Goal: Information Seeking & Learning: Learn about a topic

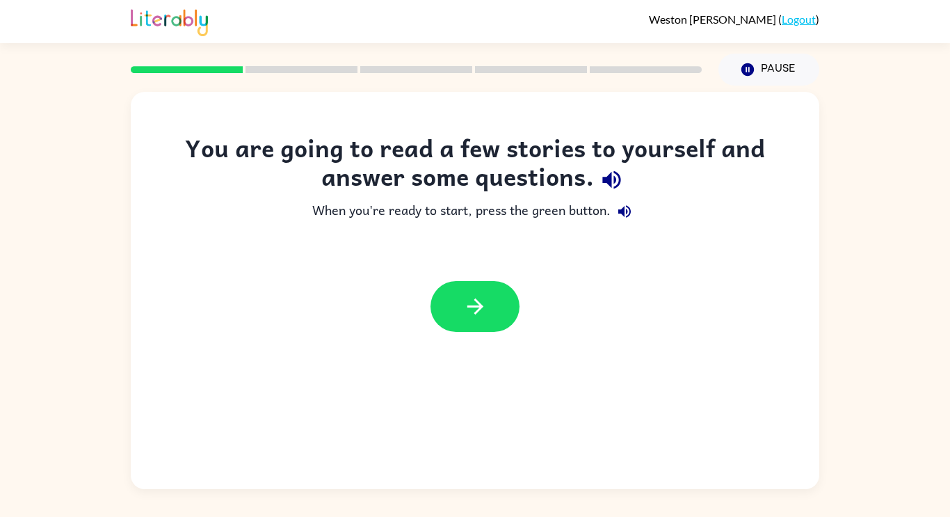
click at [613, 180] on icon "button" at bounding box center [611, 180] width 24 height 24
click at [625, 216] on icon "button" at bounding box center [624, 211] width 17 height 17
click at [493, 302] on button "button" at bounding box center [474, 306] width 89 height 51
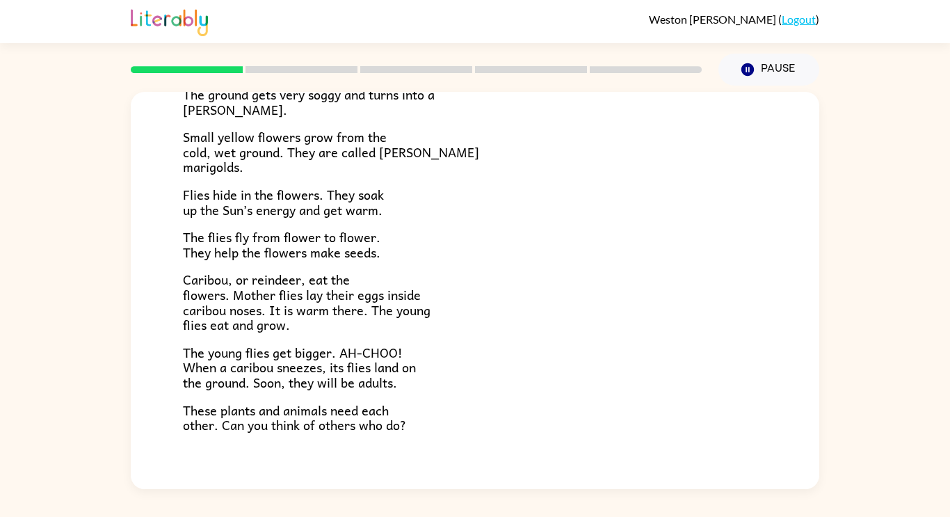
scroll to position [286, 0]
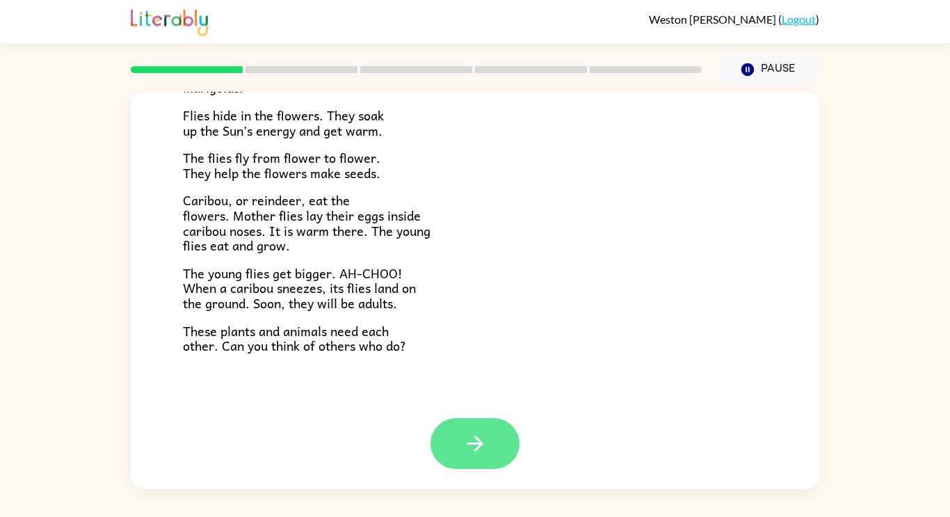
click at [487, 449] on icon "button" at bounding box center [475, 443] width 24 height 24
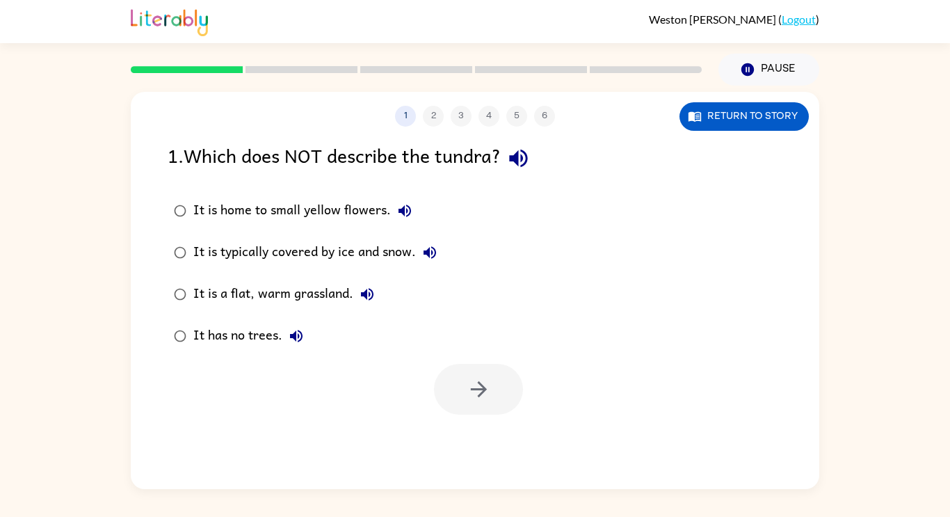
scroll to position [0, 0]
click at [455, 400] on button "button" at bounding box center [478, 389] width 89 height 51
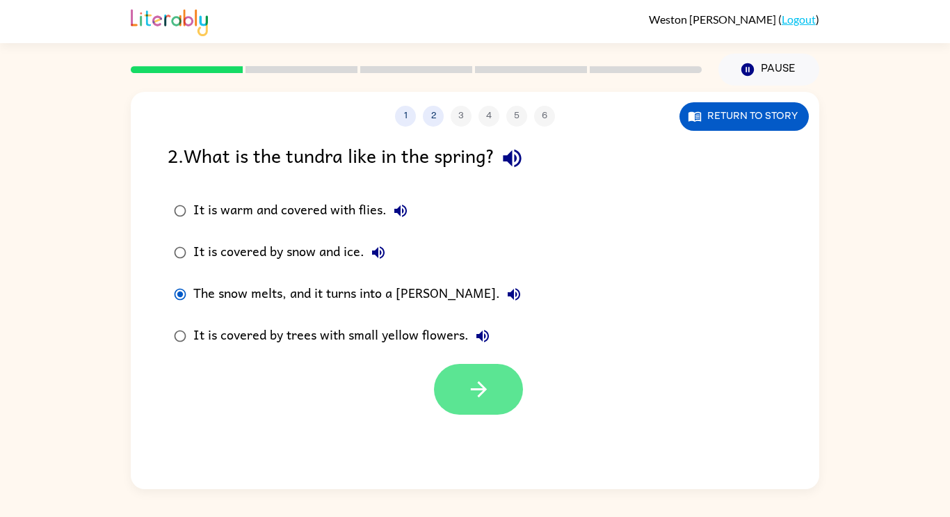
click at [483, 375] on button "button" at bounding box center [478, 389] width 89 height 51
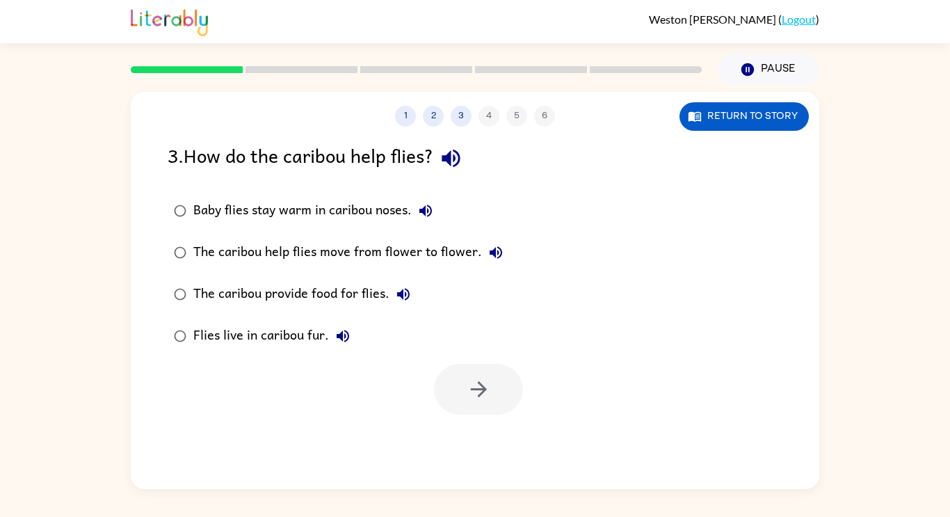
click at [320, 252] on div "The caribou help flies move from flower to flower." at bounding box center [351, 252] width 316 height 28
click at [456, 384] on button "button" at bounding box center [478, 389] width 89 height 51
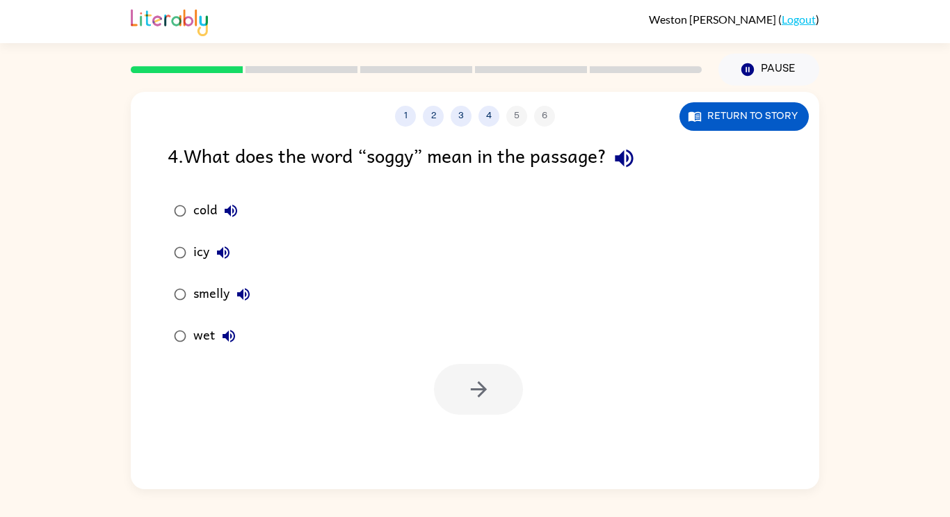
click at [195, 336] on div "wet" at bounding box center [217, 336] width 49 height 28
click at [483, 378] on icon "button" at bounding box center [479, 389] width 24 height 24
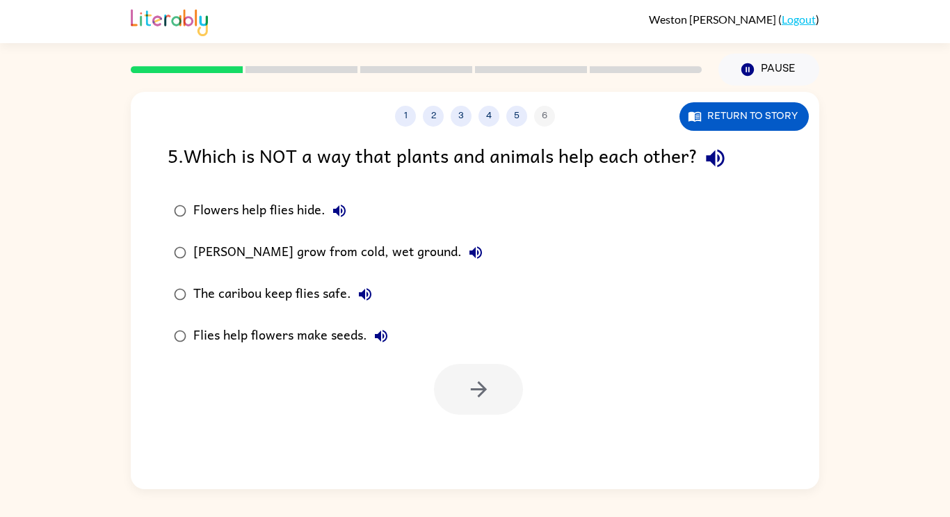
click at [483, 378] on div at bounding box center [478, 389] width 89 height 51
click at [496, 393] on button "button" at bounding box center [478, 389] width 89 height 51
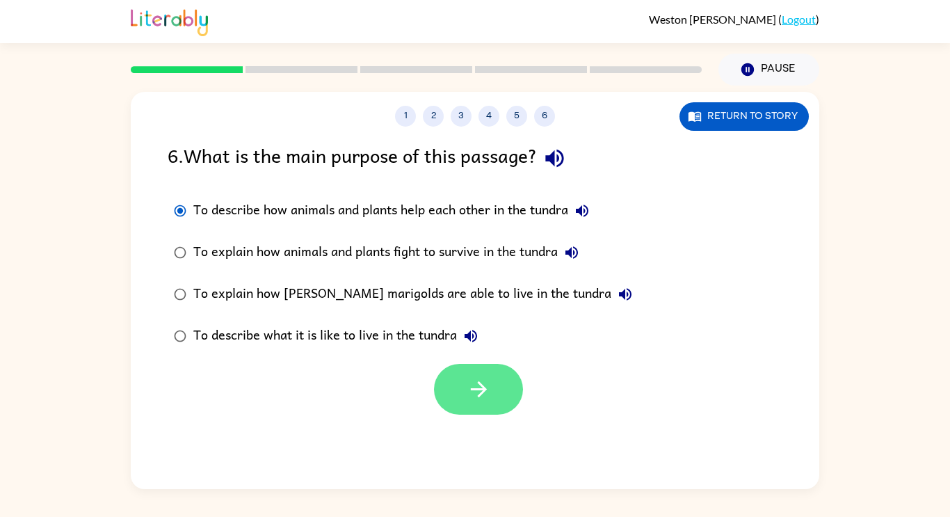
click at [472, 390] on icon "button" at bounding box center [479, 389] width 24 height 24
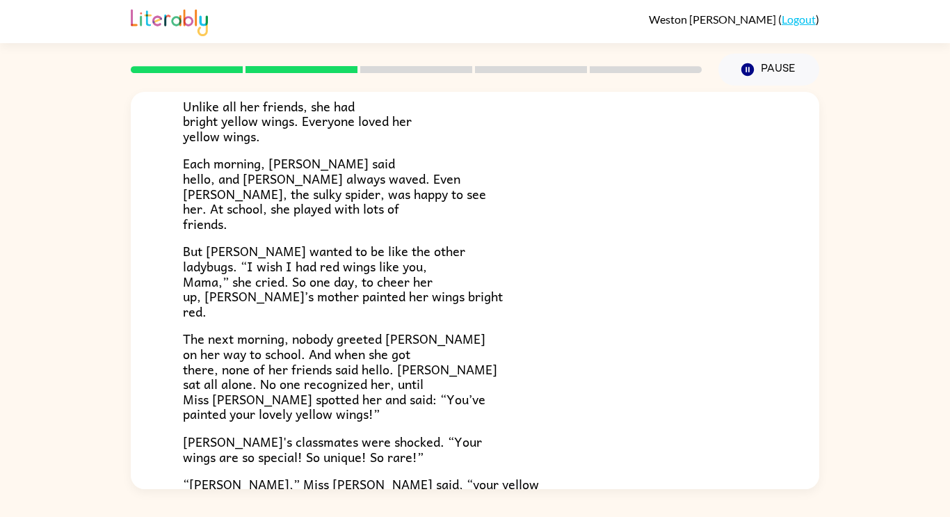
scroll to position [389, 0]
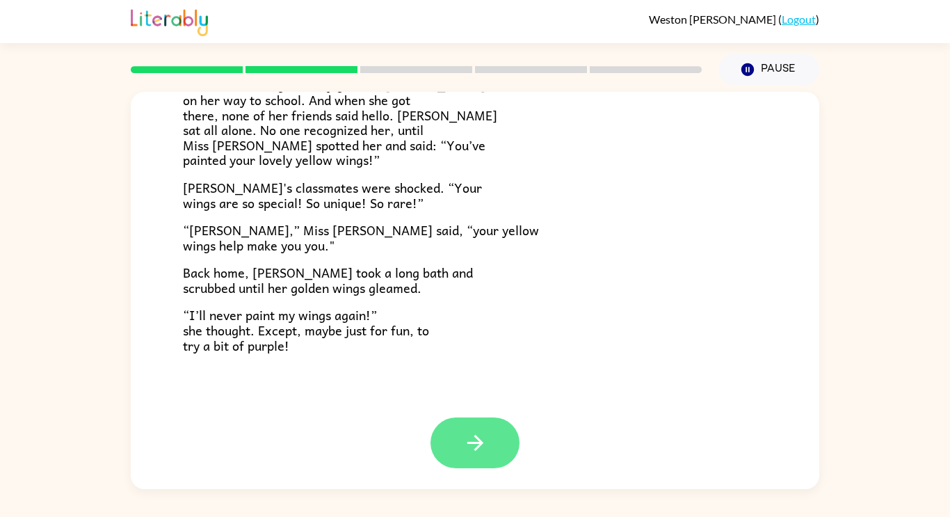
click at [504, 447] on button "button" at bounding box center [474, 442] width 89 height 51
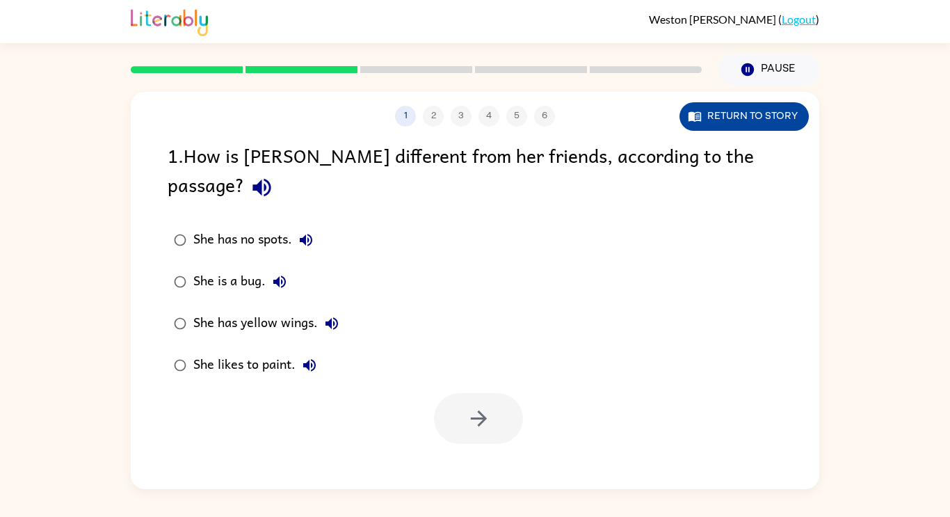
click at [709, 115] on button "Return to story" at bounding box center [743, 116] width 129 height 29
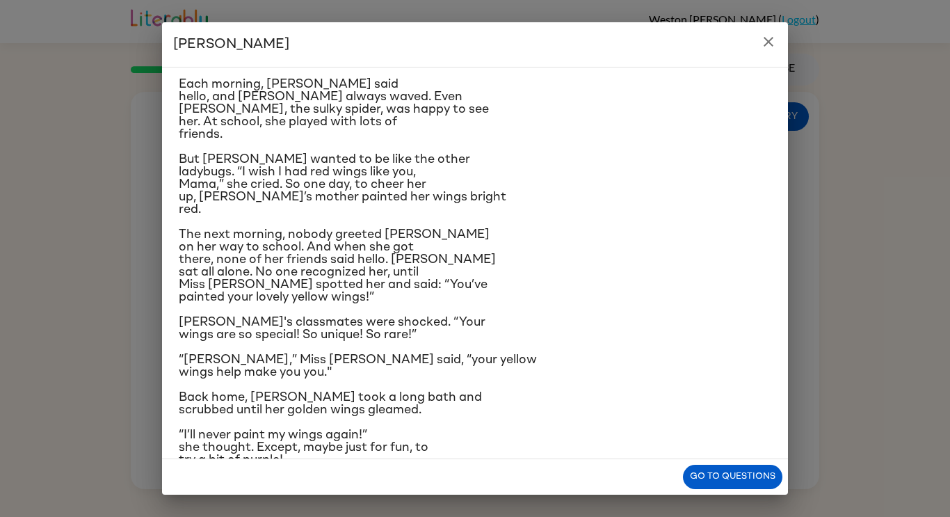
scroll to position [108, 0]
click at [770, 476] on button "Go to questions" at bounding box center [732, 476] width 99 height 24
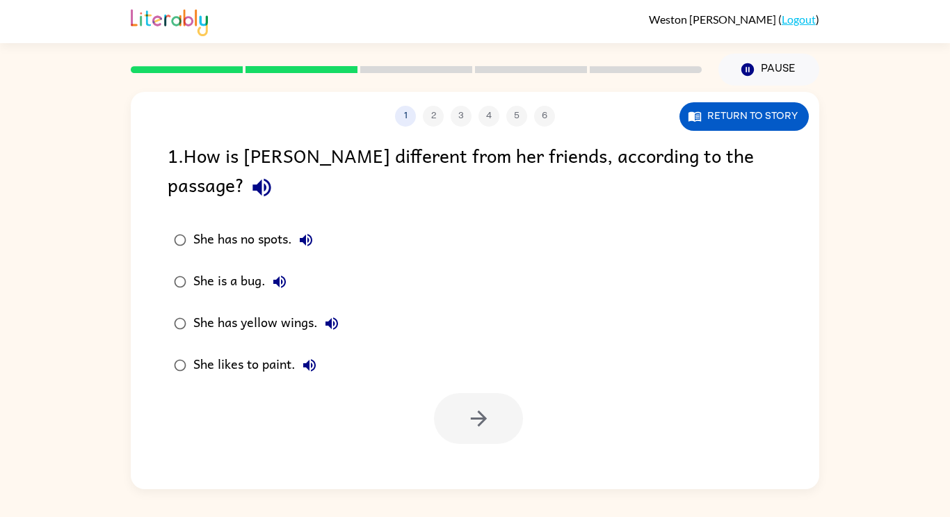
click at [342, 309] on button "She has yellow wings." at bounding box center [332, 323] width 28 height 28
click at [250, 309] on div "She has yellow wings." at bounding box center [269, 323] width 152 height 28
click at [491, 396] on button "button" at bounding box center [478, 418] width 89 height 51
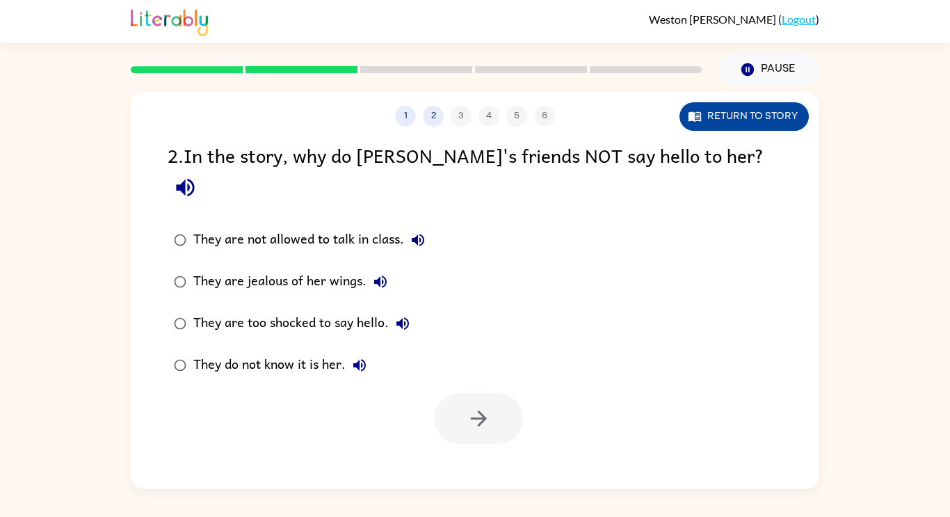
click at [794, 115] on button "Return to story" at bounding box center [743, 116] width 129 height 29
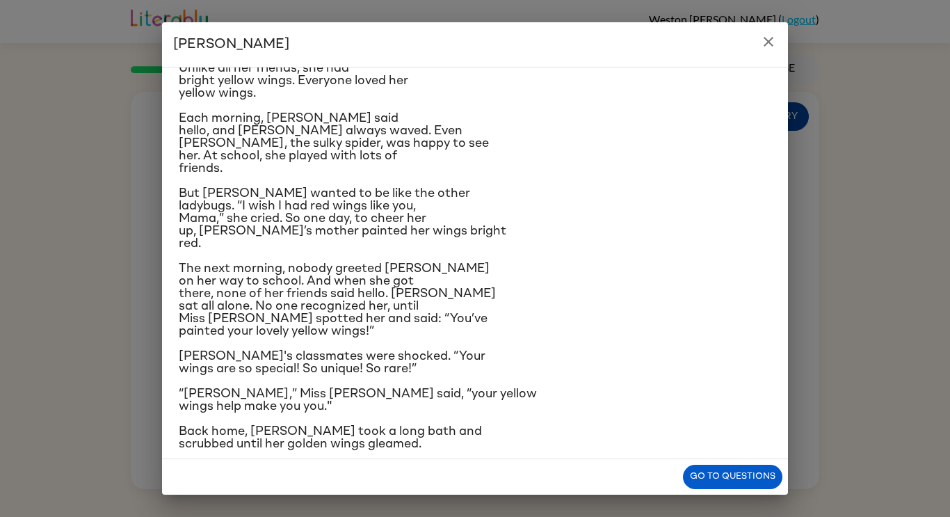
scroll to position [88, 0]
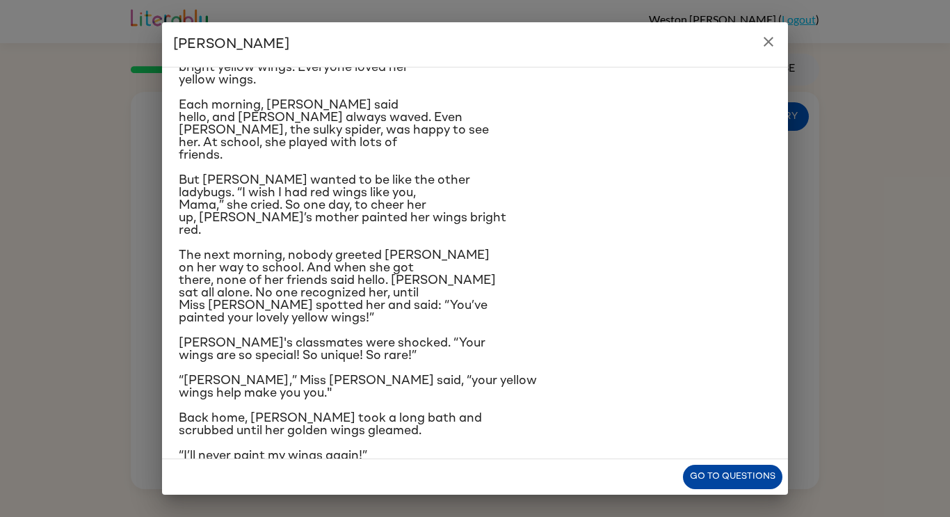
click at [743, 468] on button "Go to questions" at bounding box center [732, 476] width 99 height 24
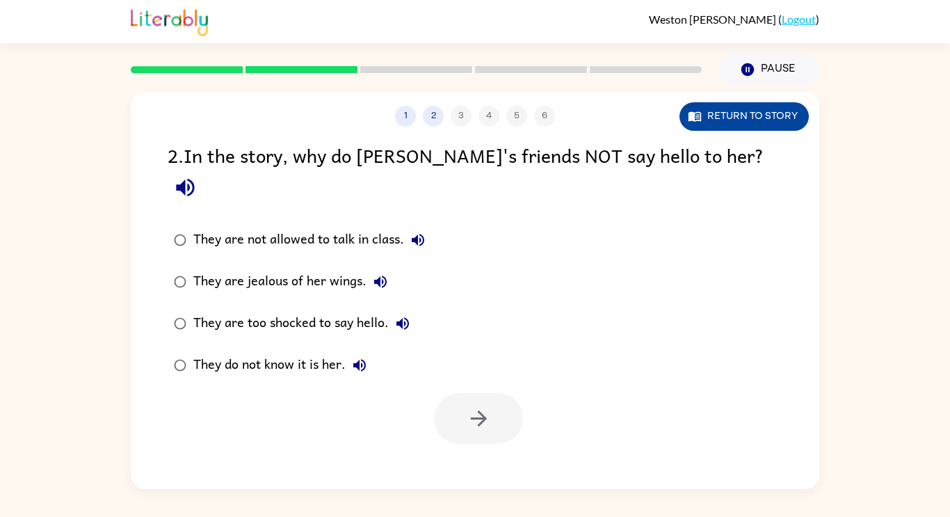
click at [775, 123] on button "Return to story" at bounding box center [743, 116] width 129 height 29
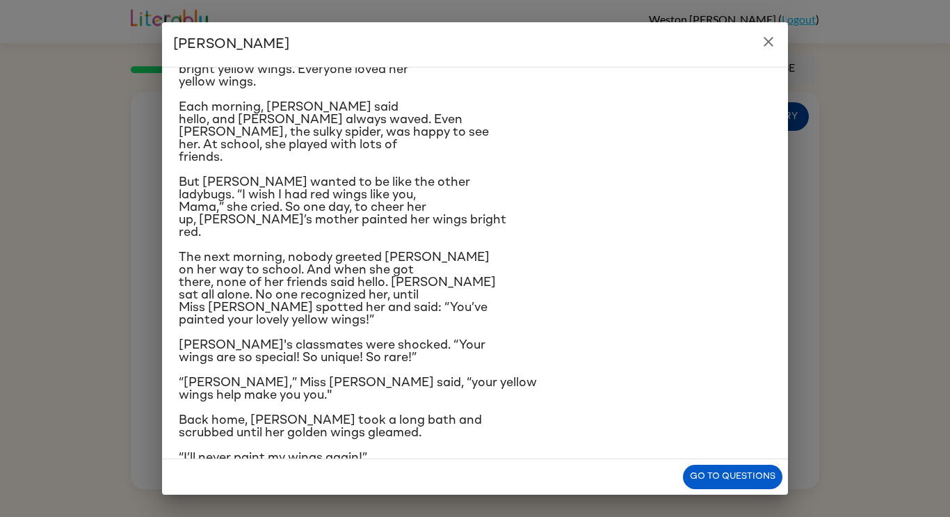
scroll to position [140, 0]
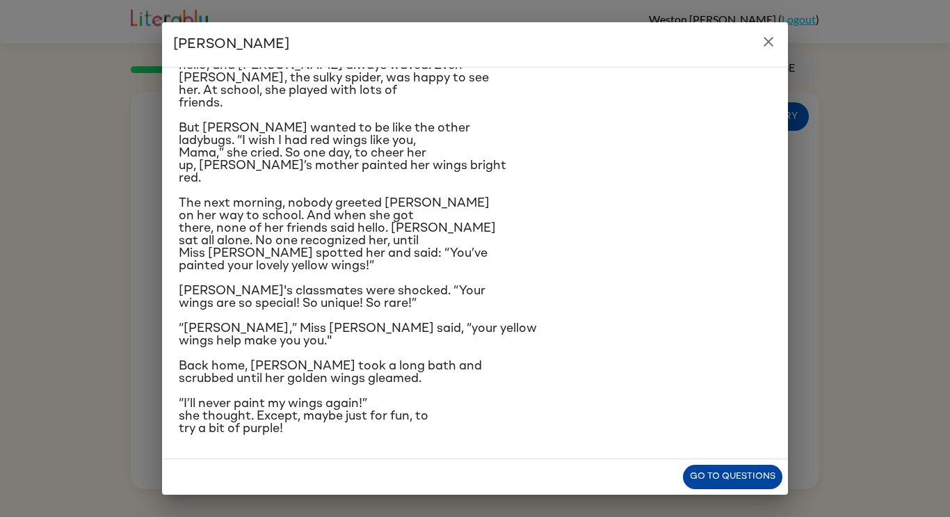
click at [698, 487] on button "Go to questions" at bounding box center [732, 476] width 99 height 24
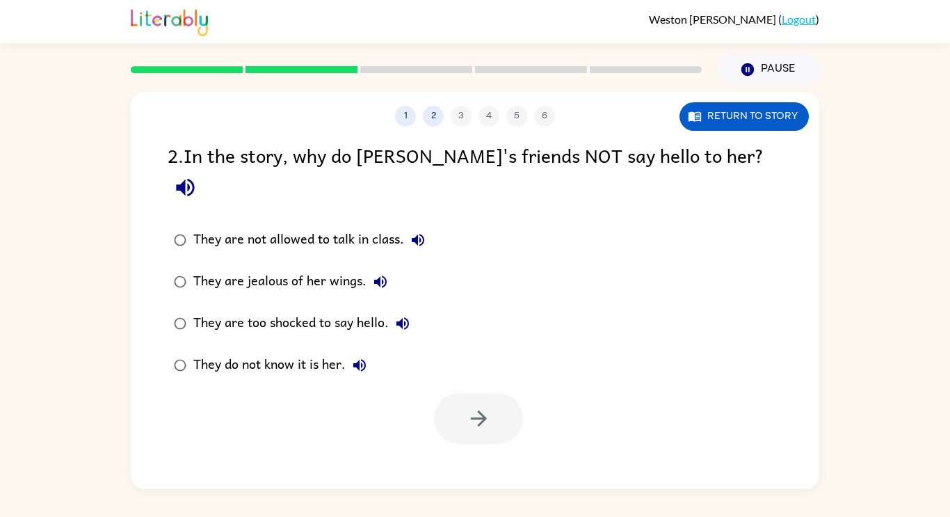
click at [722, 487] on div "1 2 3 4 5 6 Return to story 2 . In the story, why do [PERSON_NAME]'s friends NO…" at bounding box center [475, 290] width 688 height 397
click at [292, 351] on div "They do not know it is her." at bounding box center [283, 365] width 180 height 28
click at [497, 398] on button "button" at bounding box center [478, 418] width 89 height 51
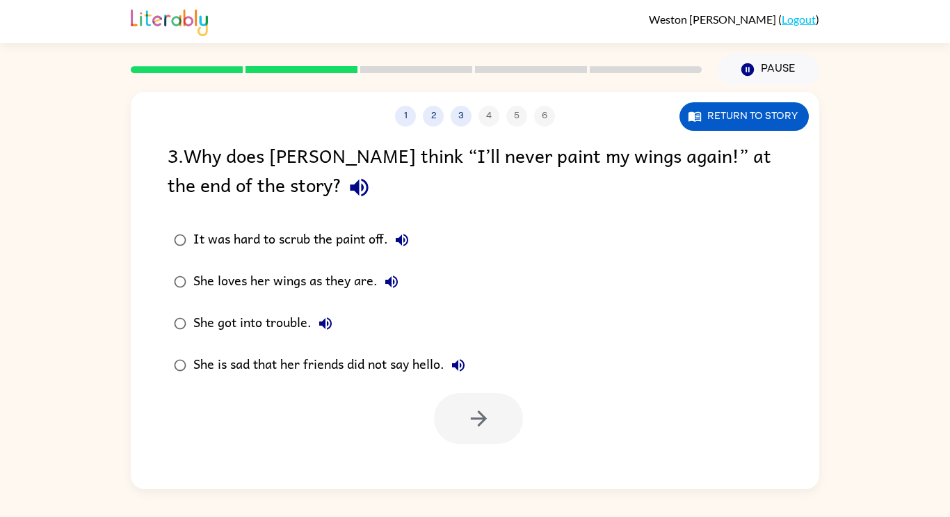
click at [247, 283] on div "She loves her wings as they are." at bounding box center [299, 282] width 212 height 28
click at [478, 431] on button "button" at bounding box center [478, 418] width 89 height 51
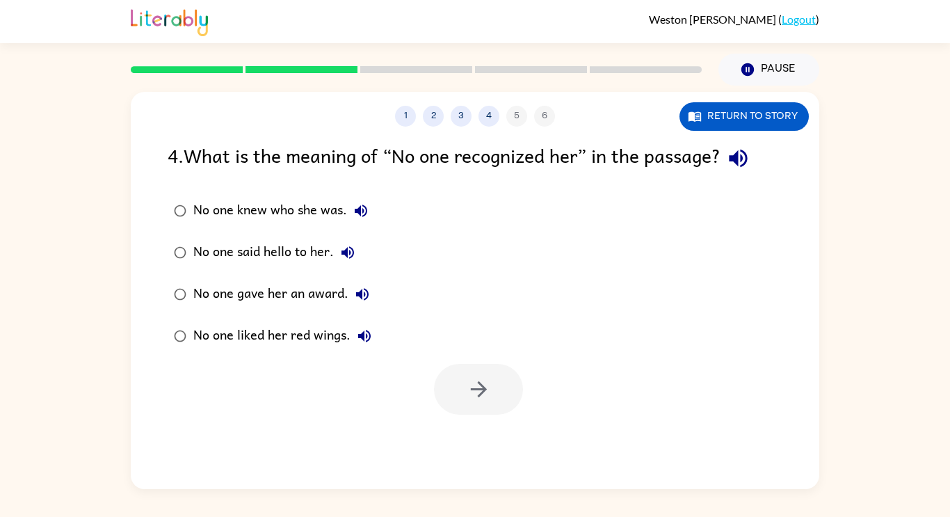
click at [270, 217] on div "No one knew who she was." at bounding box center [283, 211] width 181 height 28
click at [478, 394] on icon "button" at bounding box center [479, 389] width 24 height 24
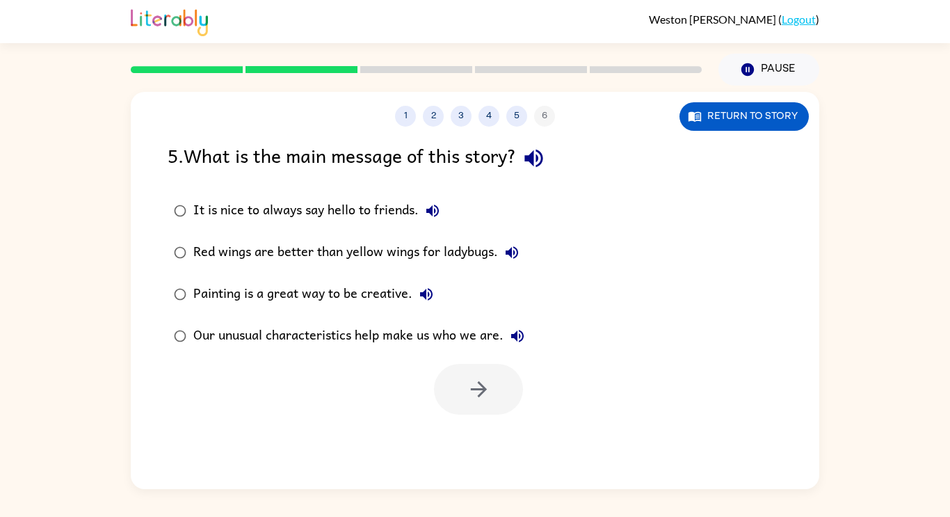
click at [336, 335] on div "Our unusual characteristics help make us who we are." at bounding box center [362, 336] width 338 height 28
click at [471, 387] on icon "button" at bounding box center [479, 389] width 24 height 24
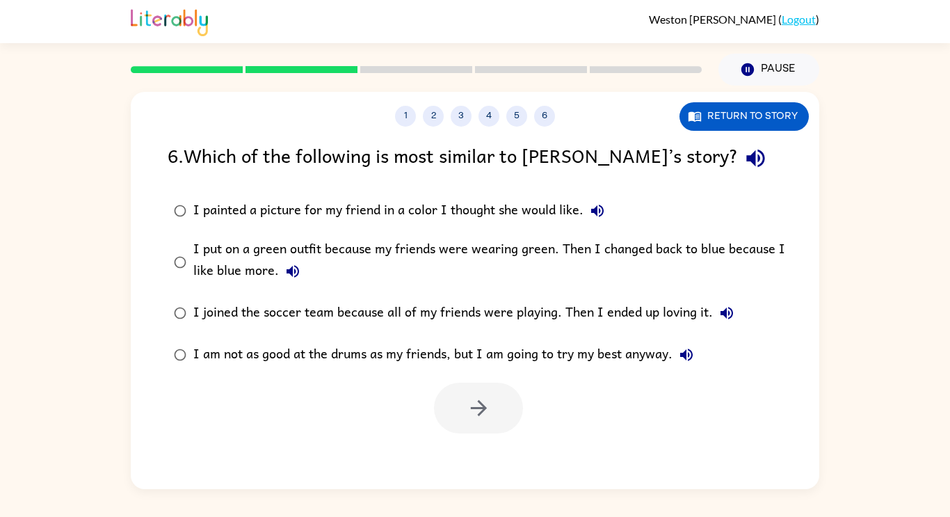
click at [209, 257] on div "I put on a green outfit because my friends were wearing green. Then I changed b…" at bounding box center [497, 261] width 608 height 47
click at [484, 406] on icon "button" at bounding box center [478, 408] width 16 height 16
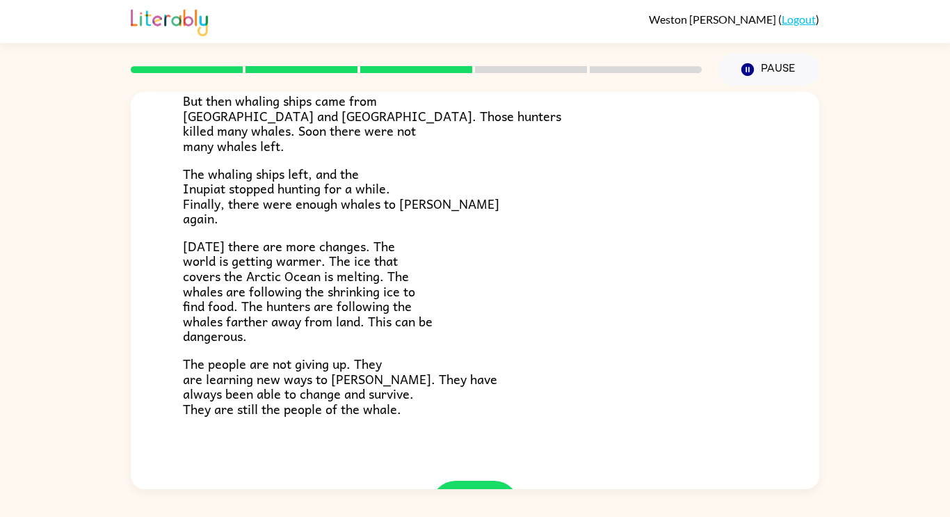
scroll to position [469, 0]
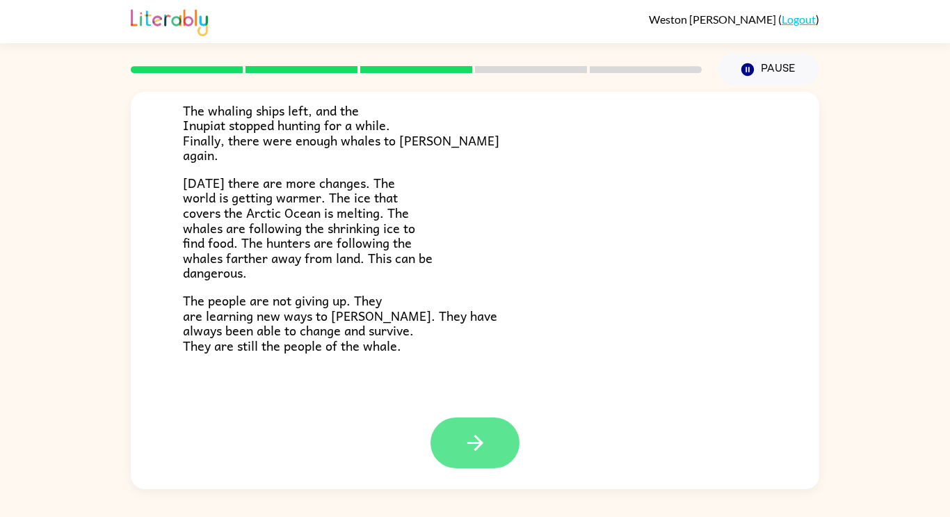
click at [480, 442] on icon "button" at bounding box center [475, 443] width 16 height 16
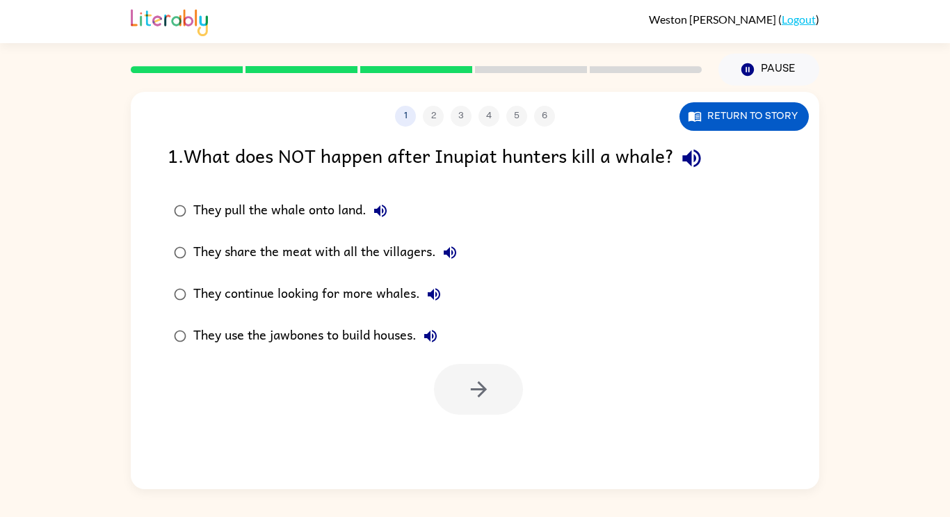
click at [302, 209] on div "They pull the whale onto land." at bounding box center [293, 211] width 201 height 28
click at [480, 401] on icon "button" at bounding box center [479, 389] width 24 height 24
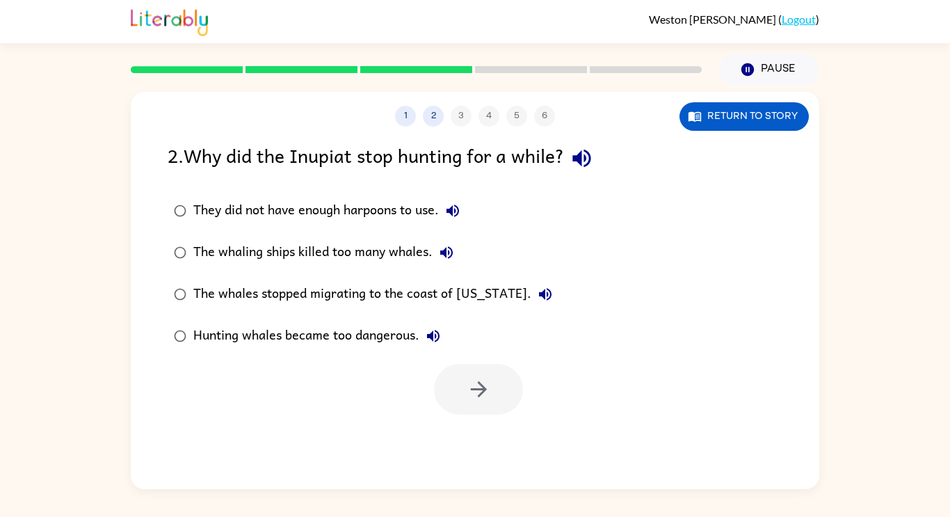
click at [227, 332] on div "Hunting whales became too dangerous." at bounding box center [320, 336] width 254 height 28
click at [487, 398] on icon "button" at bounding box center [479, 389] width 24 height 24
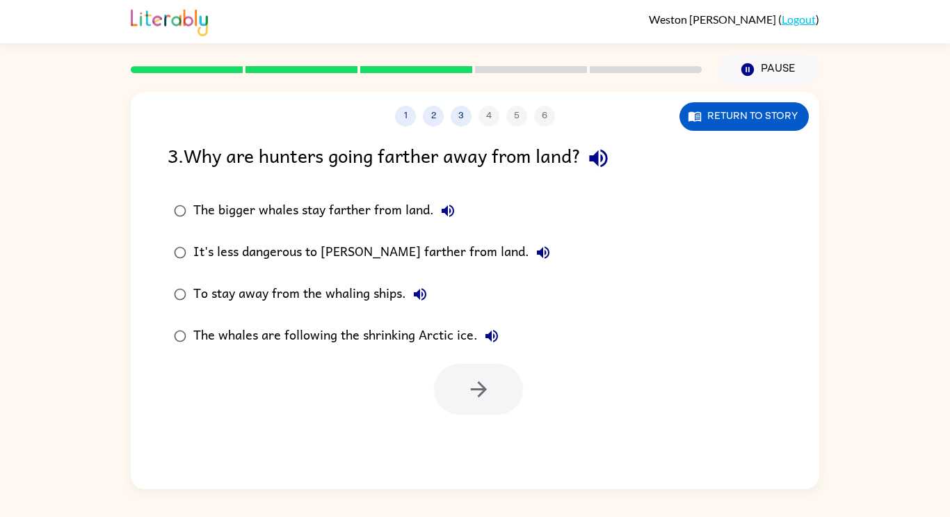
click at [314, 257] on div "It's less dangerous to [PERSON_NAME] farther from land." at bounding box center [375, 252] width 364 height 28
click at [464, 396] on button "button" at bounding box center [478, 389] width 89 height 51
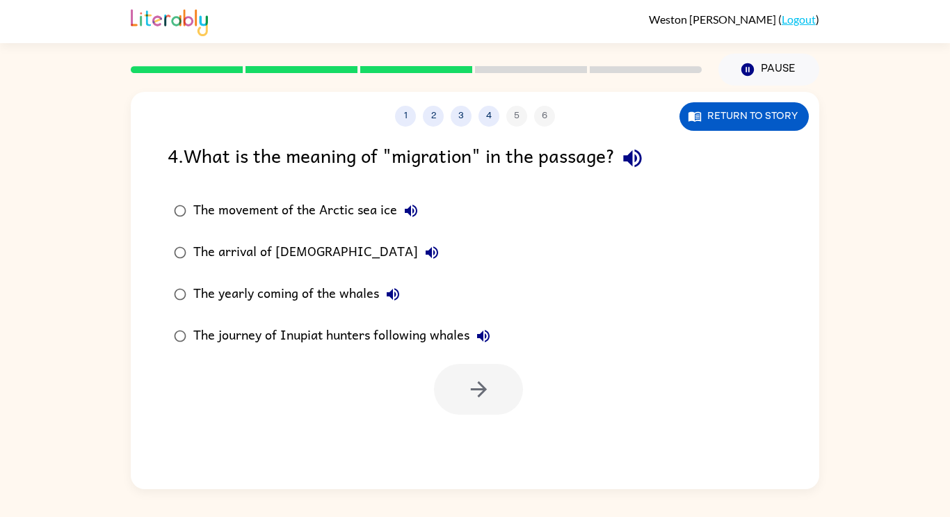
click at [328, 334] on div "The journey of Inupiat hunters following whales" at bounding box center [345, 336] width 304 height 28
click at [487, 402] on button "button" at bounding box center [478, 389] width 89 height 51
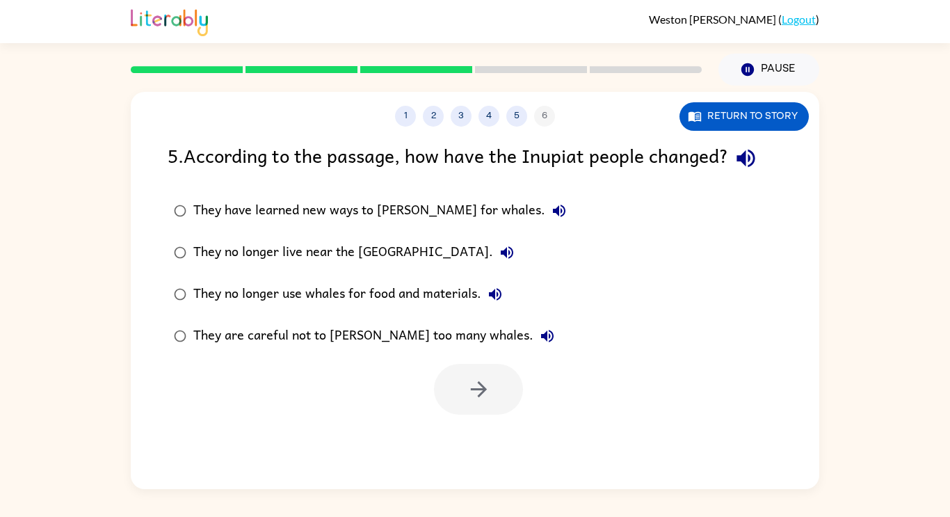
click at [376, 290] on div "They no longer use whales for food and materials." at bounding box center [351, 294] width 316 height 28
click at [467, 409] on button "button" at bounding box center [478, 389] width 89 height 51
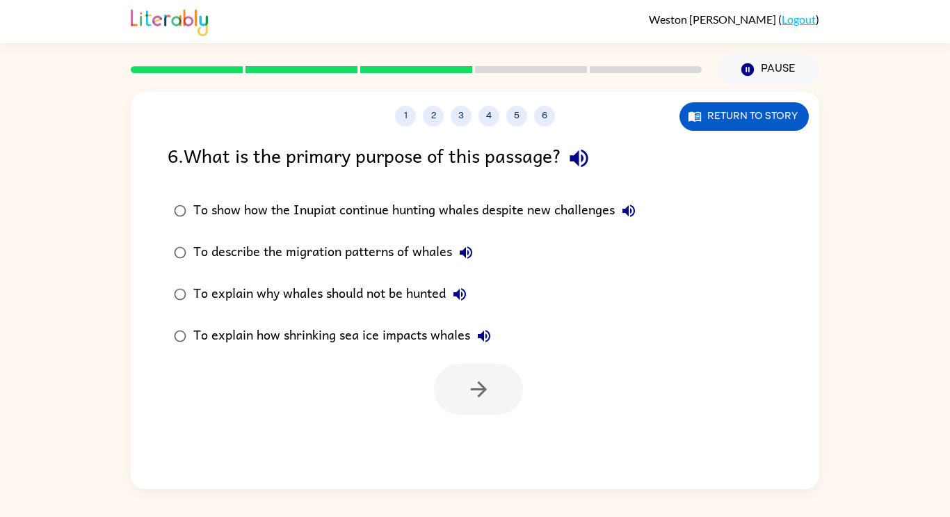
click at [396, 285] on div "To explain why whales should not be hunted" at bounding box center [333, 294] width 280 height 28
click at [455, 400] on button "button" at bounding box center [478, 389] width 89 height 51
click at [455, 394] on div at bounding box center [478, 389] width 89 height 51
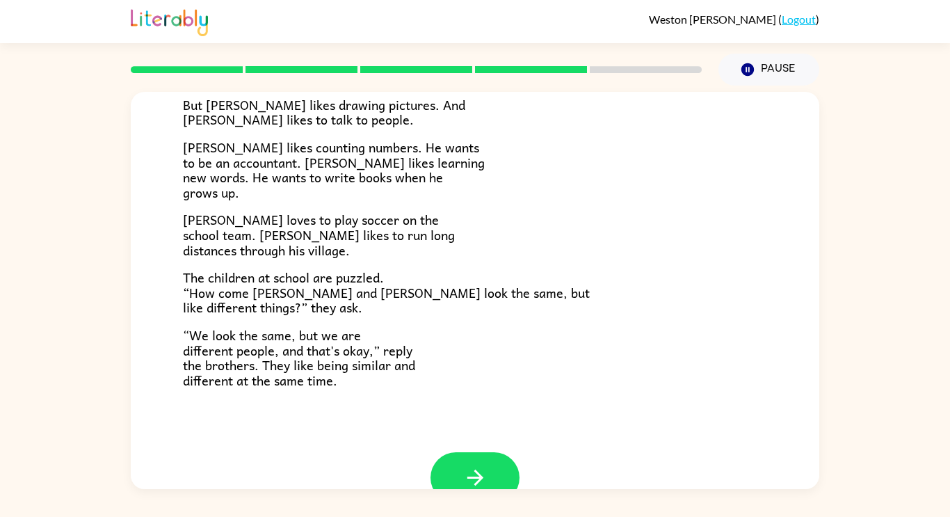
scroll to position [301, 0]
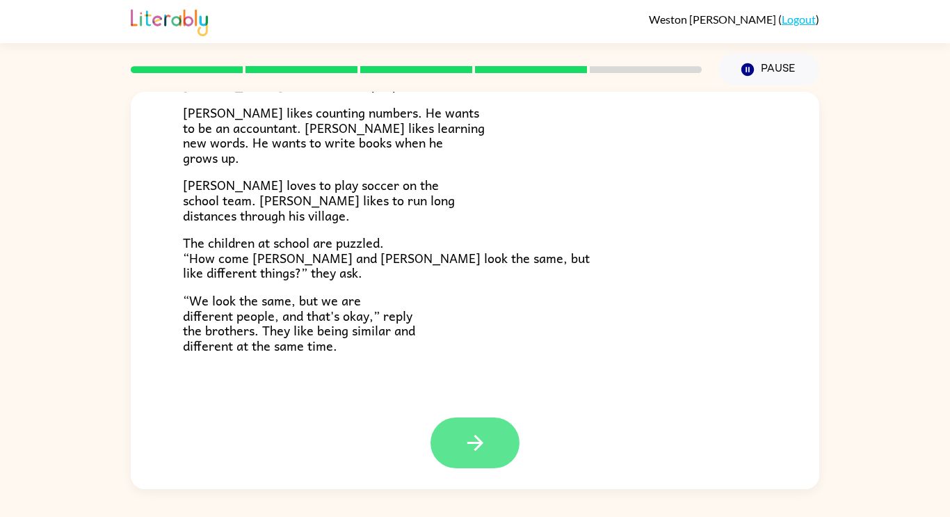
click at [484, 444] on icon "button" at bounding box center [475, 442] width 24 height 24
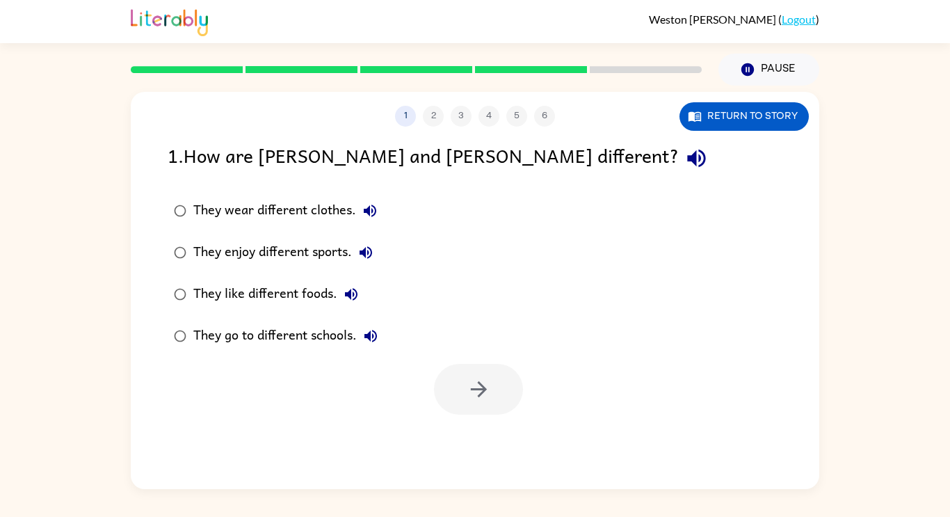
scroll to position [0, 0]
click at [305, 274] on label "They like different foods." at bounding box center [276, 294] width 232 height 42
click at [500, 412] on button "button" at bounding box center [478, 389] width 89 height 51
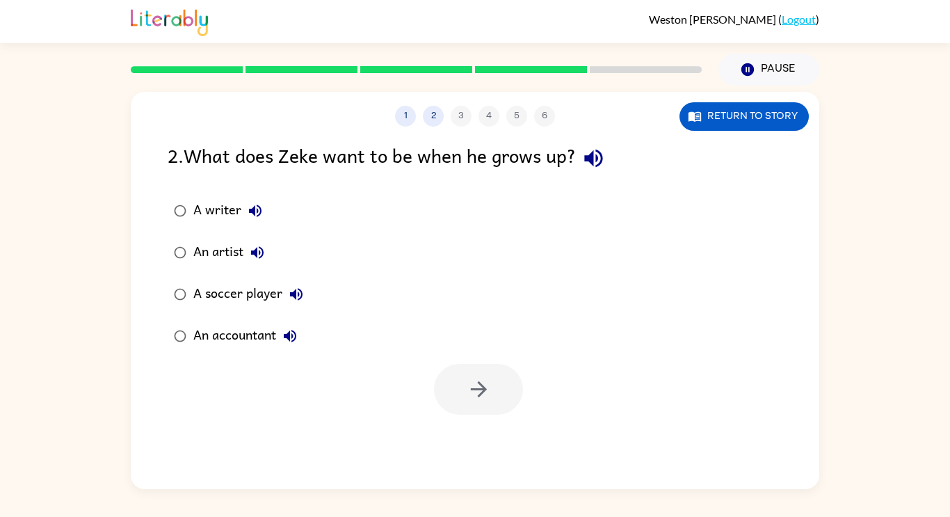
click at [298, 295] on icon "button" at bounding box center [296, 294] width 13 height 13
click at [298, 337] on icon "button" at bounding box center [290, 335] width 17 height 17
click at [264, 336] on div "An accountant" at bounding box center [248, 336] width 111 height 28
click at [467, 398] on icon "button" at bounding box center [479, 389] width 24 height 24
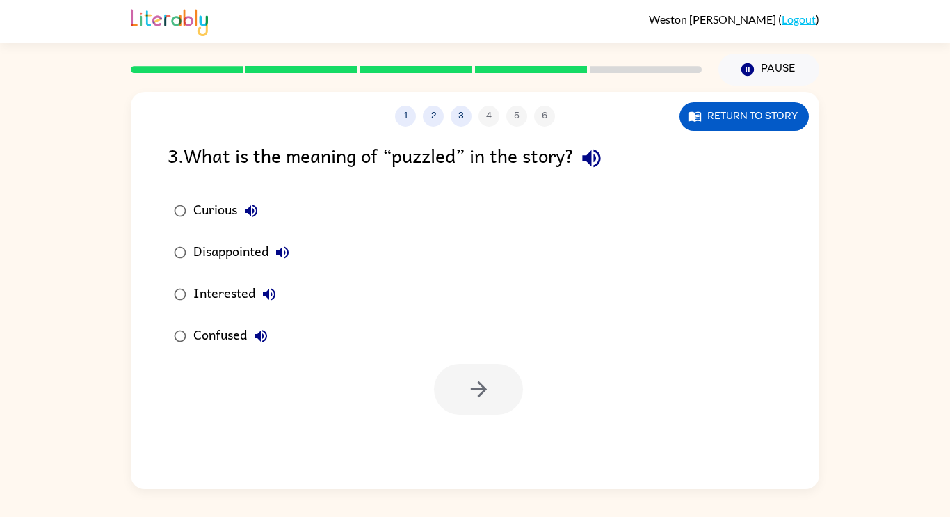
click at [238, 259] on div "Disappointed" at bounding box center [244, 252] width 103 height 28
click at [478, 384] on icon "button" at bounding box center [479, 389] width 24 height 24
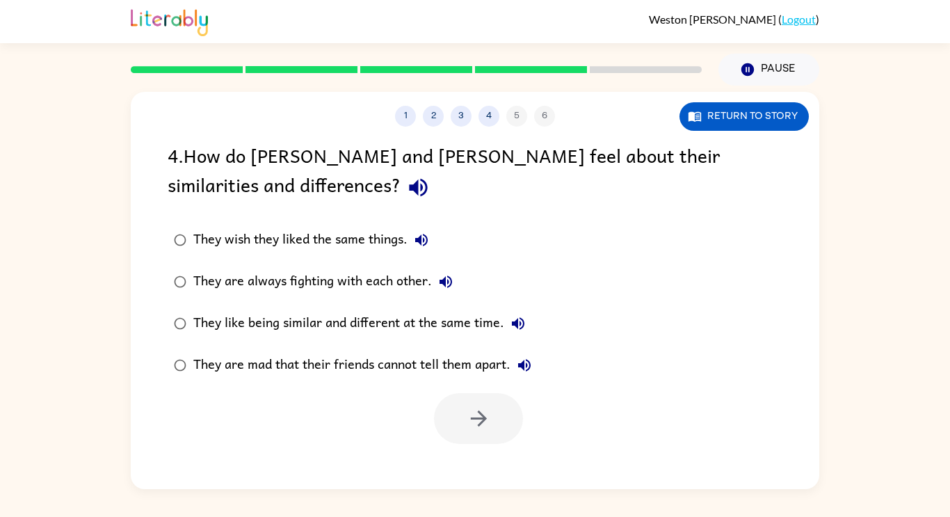
click at [352, 339] on label "They like being similar and different at the same time." at bounding box center [352, 323] width 385 height 42
click at [493, 432] on button "button" at bounding box center [478, 418] width 89 height 51
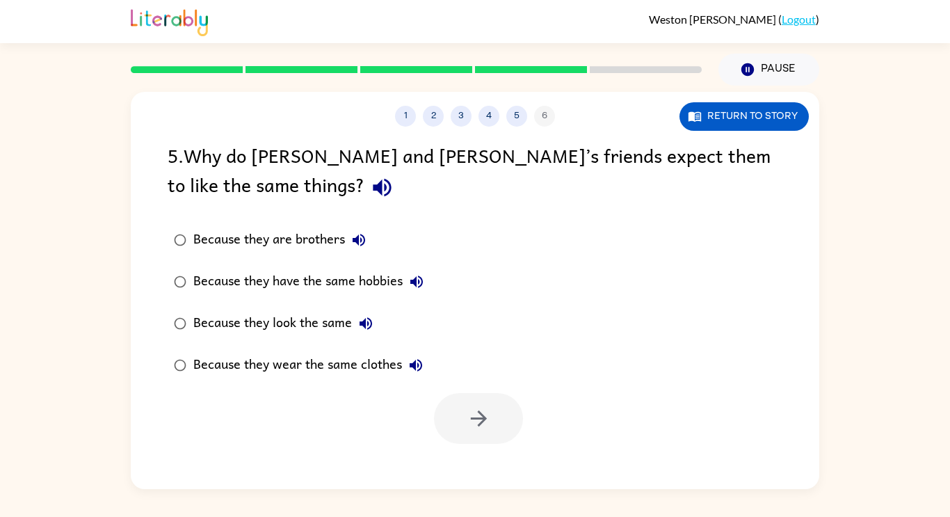
click at [304, 254] on label "Because they are brothers" at bounding box center [298, 240] width 277 height 42
click at [469, 410] on icon "button" at bounding box center [479, 418] width 24 height 24
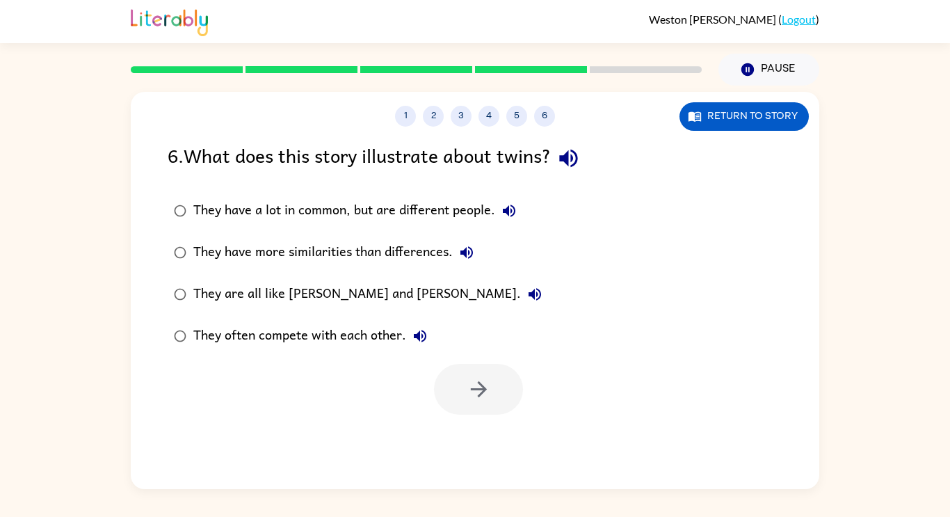
click at [416, 214] on div "They have a lot in common, but are different people." at bounding box center [358, 211] width 330 height 28
click at [469, 393] on icon "button" at bounding box center [479, 389] width 24 height 24
